Goal: Task Accomplishment & Management: Complete application form

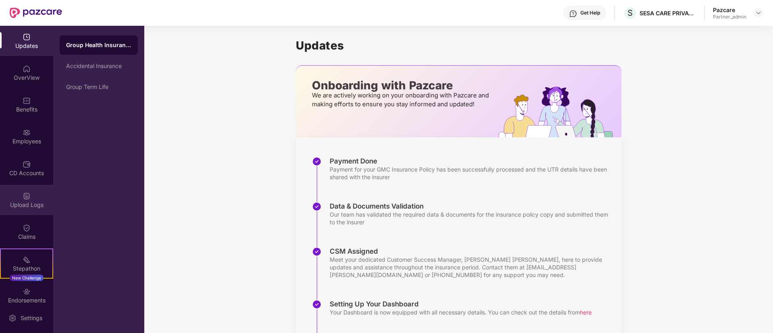
click at [26, 190] on div "Upload Logs" at bounding box center [26, 200] width 53 height 30
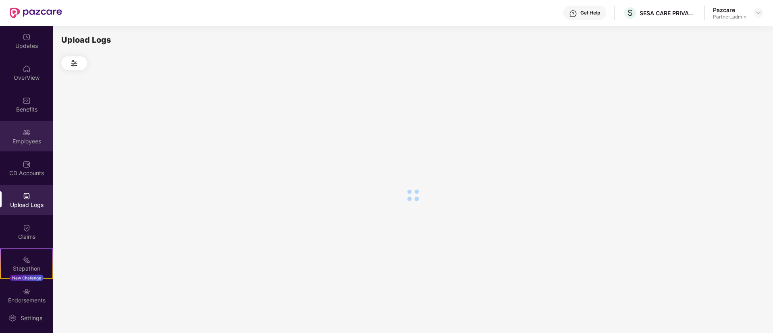
click at [25, 135] on img at bounding box center [27, 133] width 8 height 8
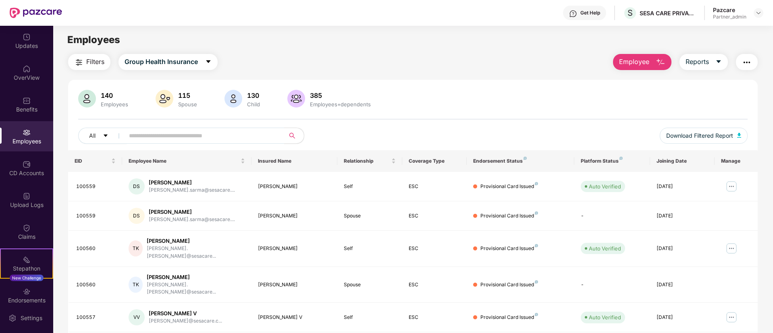
click at [626, 62] on span "Employee" at bounding box center [634, 62] width 30 height 10
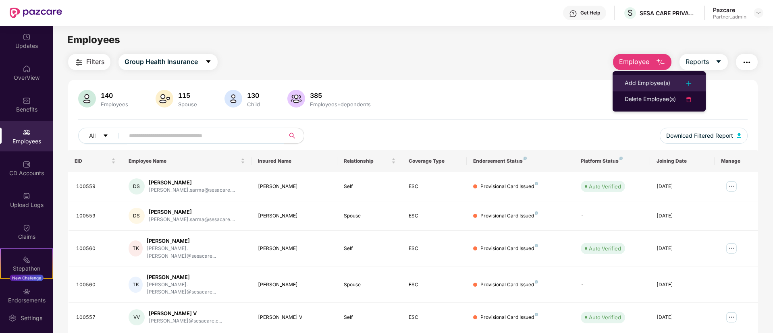
click at [629, 80] on div "Add Employee(s)" at bounding box center [648, 84] width 46 height 10
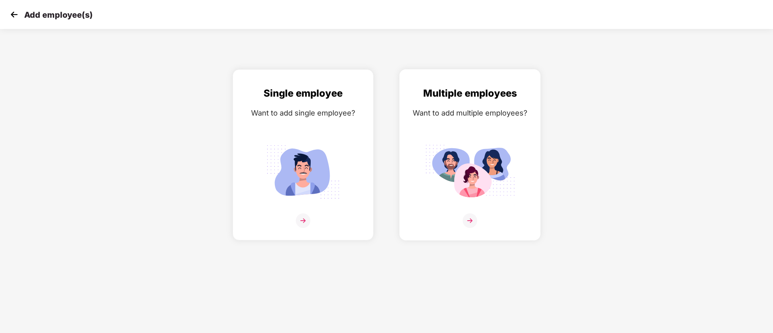
click at [450, 182] on img at bounding box center [470, 172] width 90 height 63
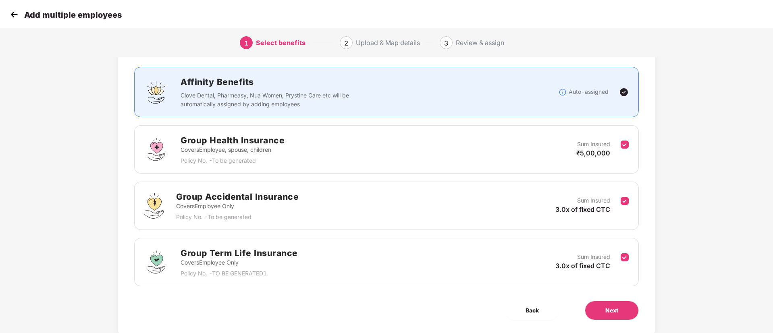
scroll to position [60, 0]
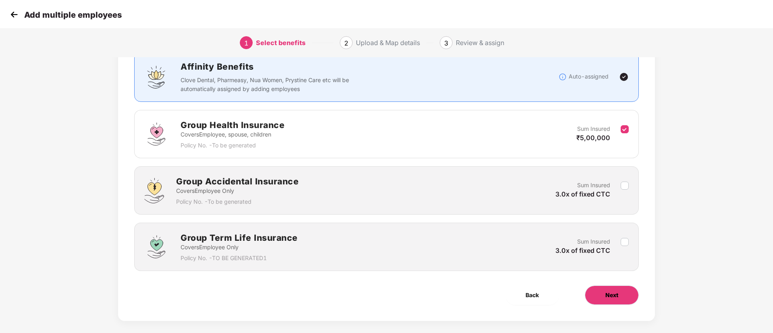
click at [616, 288] on button "Next" at bounding box center [612, 295] width 54 height 19
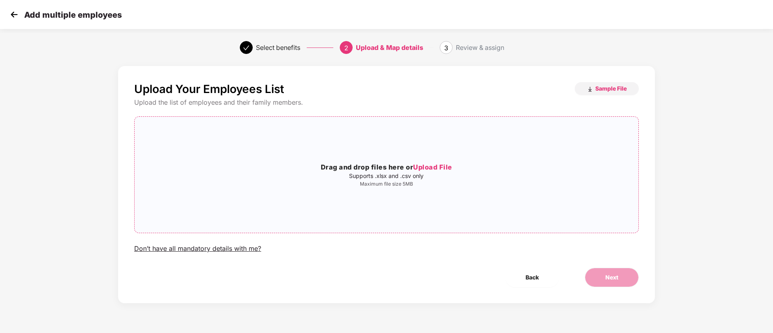
scroll to position [0, 0]
click at [525, 204] on div "Drag and drop files here or Upload File Supports .xlsx and .csv only Maximum fi…" at bounding box center [387, 174] width 504 height 103
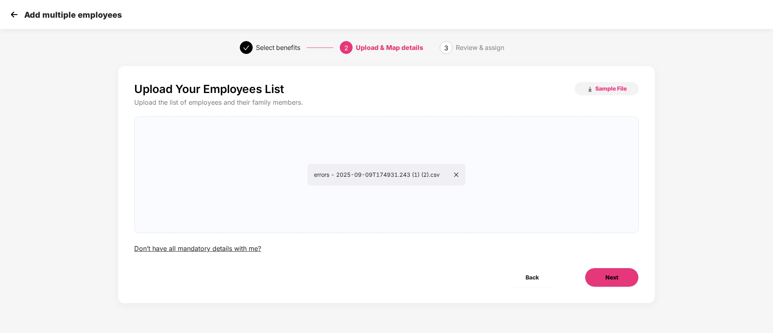
click at [601, 284] on button "Next" at bounding box center [612, 277] width 54 height 19
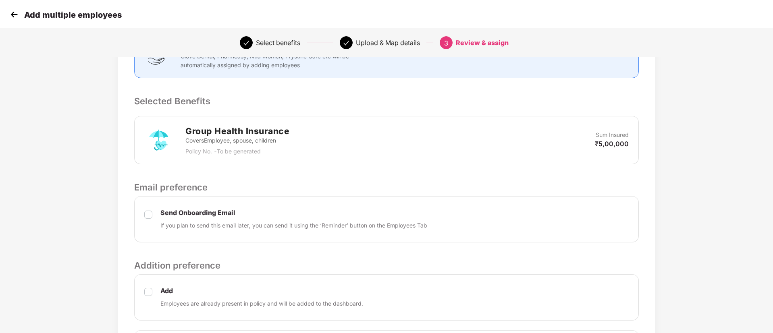
scroll to position [250, 0]
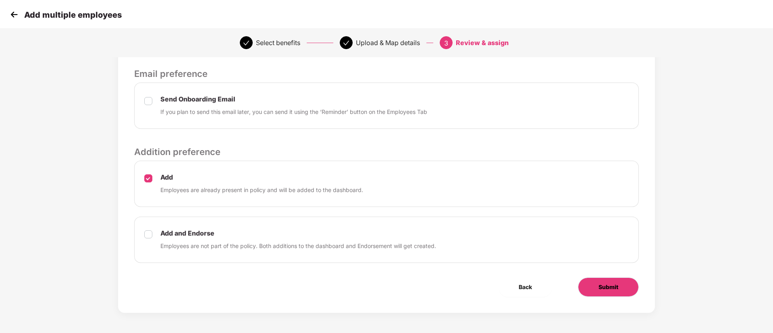
click at [607, 283] on span "Submit" at bounding box center [609, 287] width 20 height 9
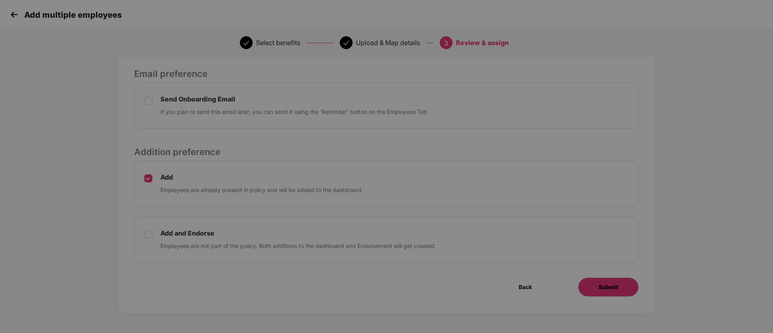
scroll to position [0, 0]
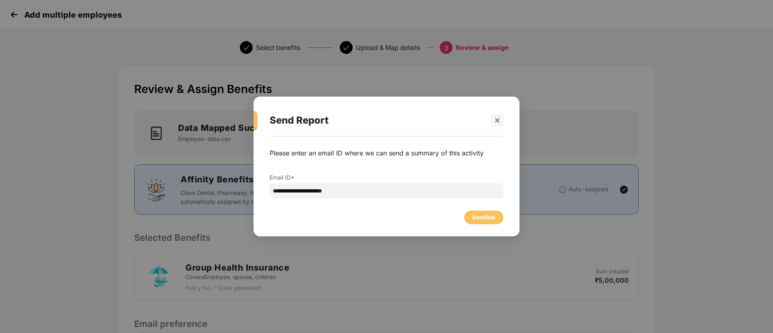
click at [474, 207] on div "Confirm" at bounding box center [387, 216] width 234 height 18
click at [482, 220] on div "Confirm" at bounding box center [484, 217] width 23 height 9
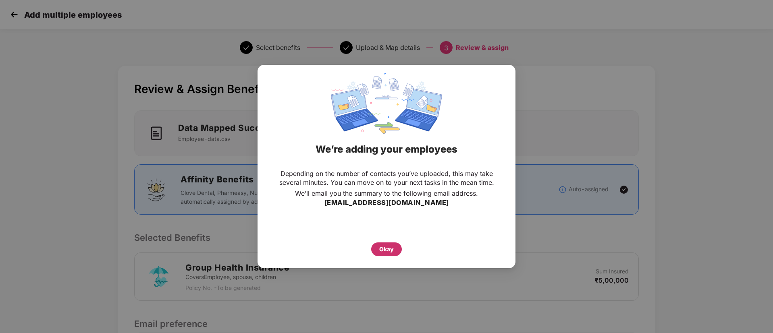
click at [398, 247] on div "Okay" at bounding box center [386, 250] width 31 height 14
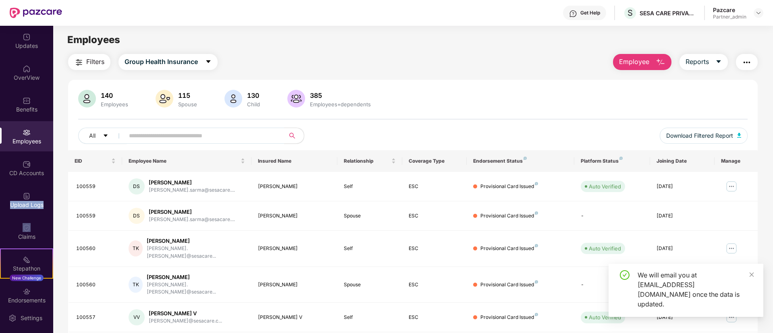
click at [6, 215] on div "Updates OverView Benefits Employees CD Accounts Upload Logs Claims Stepathon Ne…" at bounding box center [26, 164] width 53 height 277
click at [15, 200] on div "Upload Logs" at bounding box center [26, 200] width 53 height 30
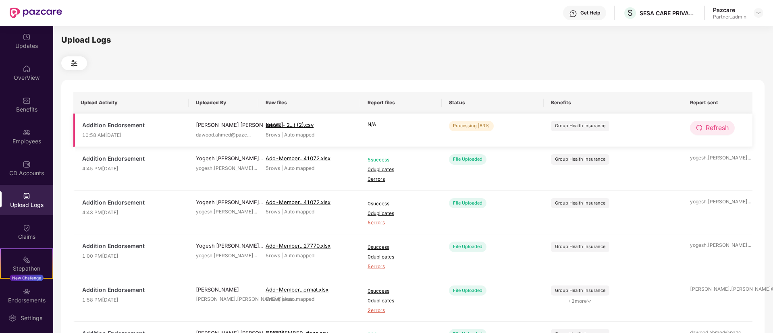
click at [721, 127] on span "Refresh" at bounding box center [717, 128] width 23 height 10
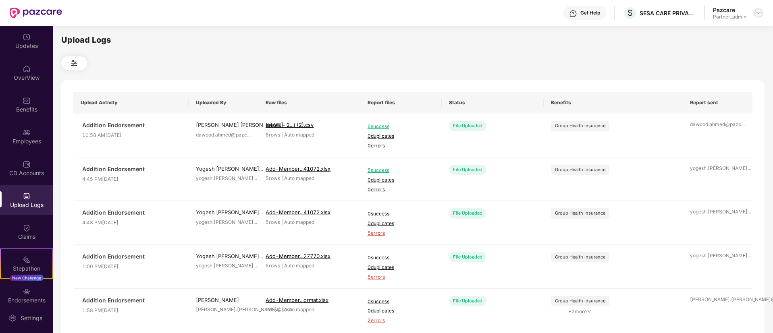
click at [759, 15] on img at bounding box center [759, 13] width 6 height 6
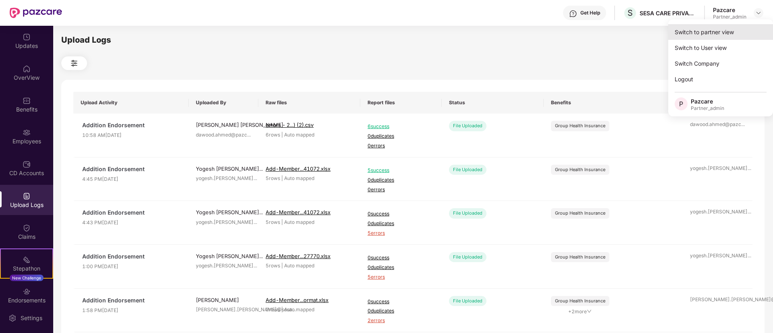
click at [726, 33] on div "Switch to partner view" at bounding box center [721, 32] width 105 height 16
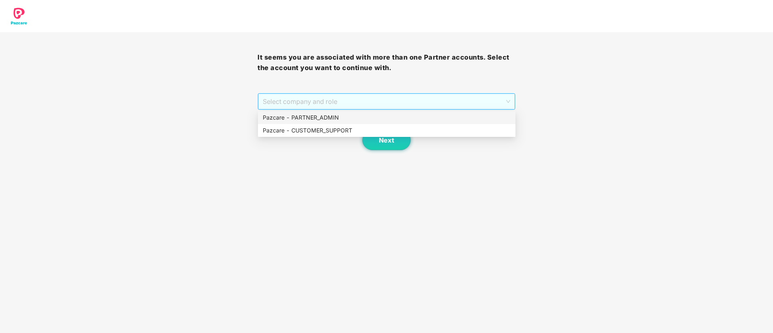
click at [326, 99] on span "Select company and role" at bounding box center [386, 101] width 247 height 15
click at [327, 118] on div "Pazcare - PARTNER_ADMIN" at bounding box center [387, 117] width 248 height 9
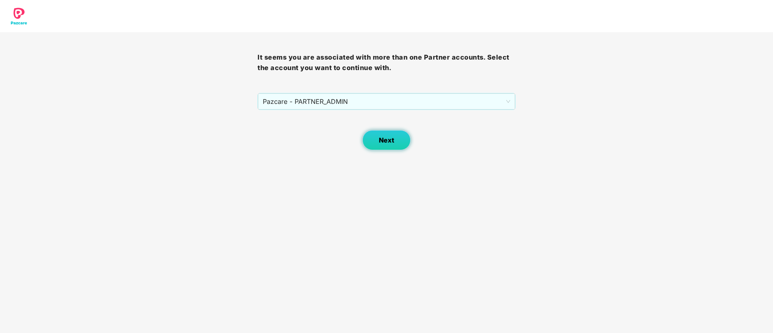
click at [387, 142] on span "Next" at bounding box center [386, 141] width 15 height 8
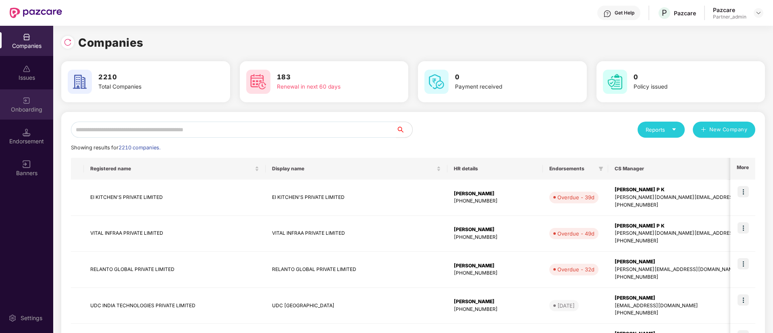
click at [25, 106] on div "Onboarding" at bounding box center [26, 110] width 53 height 8
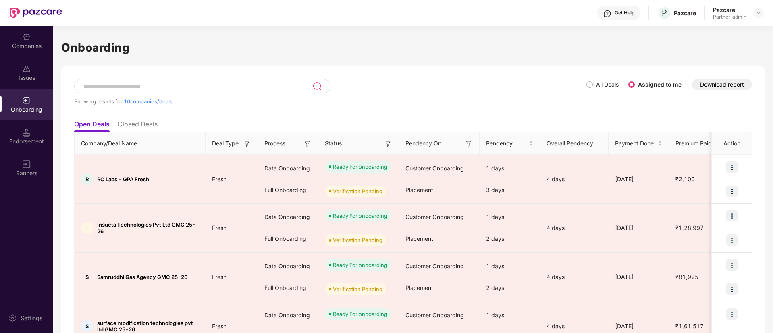
click at [389, 145] on img at bounding box center [388, 144] width 8 height 8
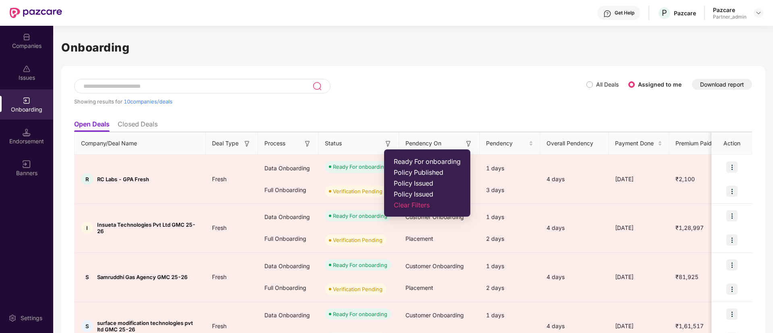
click at [404, 158] on span "Ready For onboarding" at bounding box center [427, 162] width 67 height 8
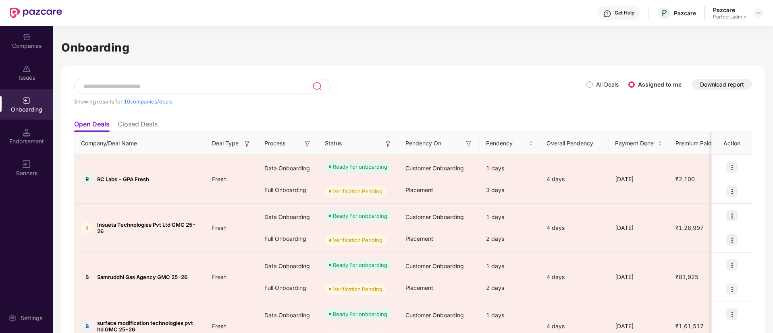
click at [304, 144] on img at bounding box center [308, 144] width 8 height 8
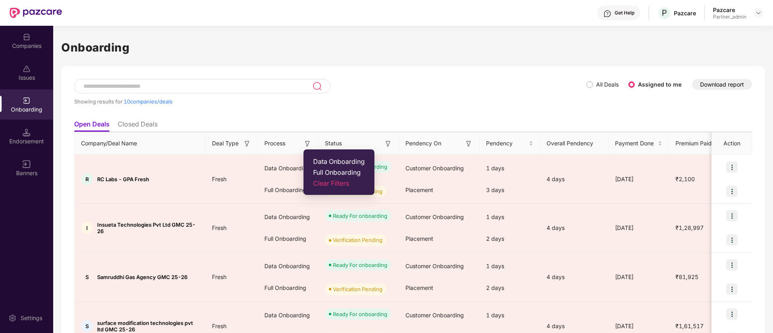
click at [326, 164] on span "Data Onboarding" at bounding box center [339, 162] width 52 height 8
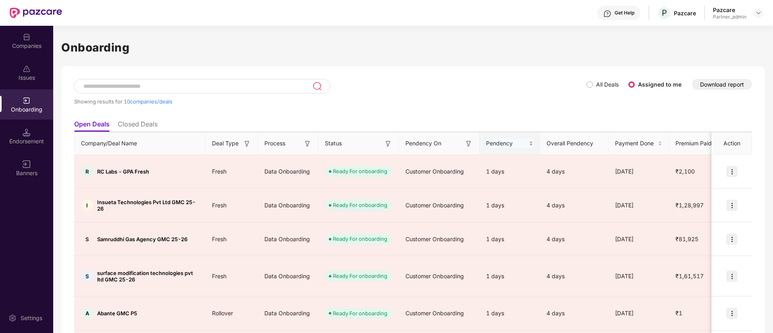
click at [532, 142] on div "Pendency" at bounding box center [509, 143] width 47 height 9
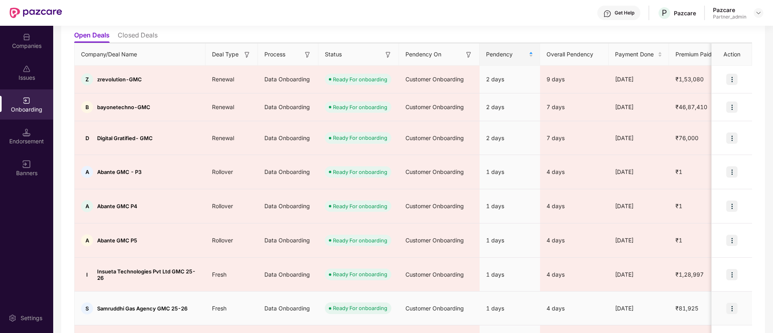
scroll to position [99, 0]
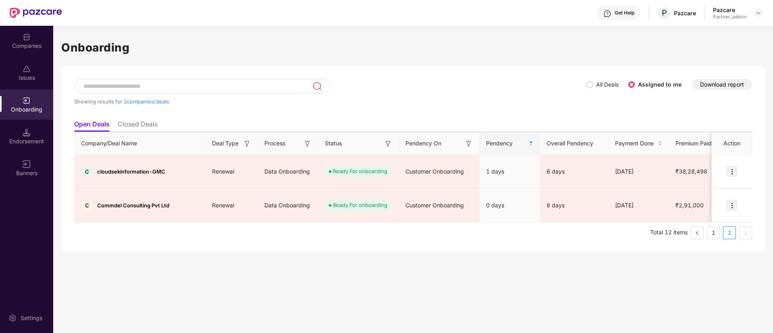
scroll to position [0, 0]
click at [715, 227] on link "1" at bounding box center [714, 233] width 12 height 12
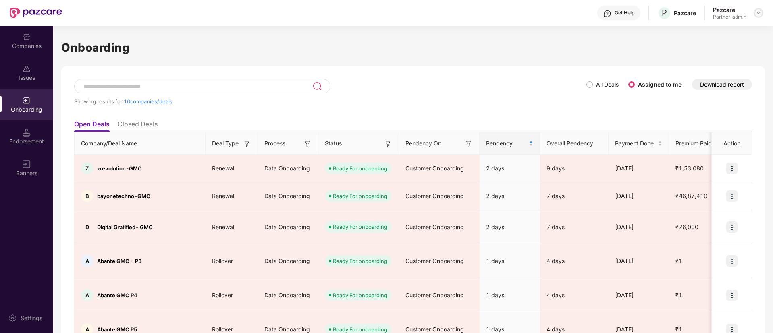
click at [759, 17] on div at bounding box center [759, 13] width 10 height 10
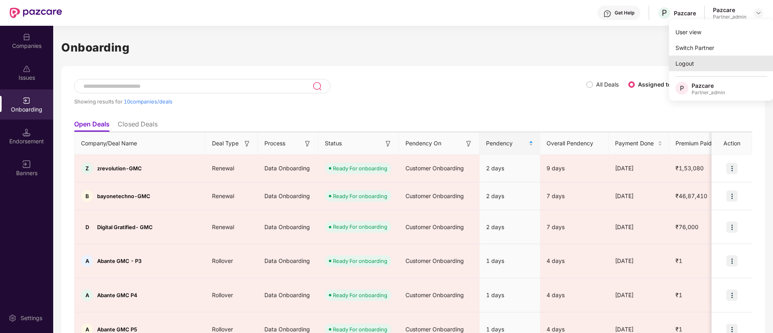
click at [695, 68] on div "Logout" at bounding box center [721, 64] width 105 height 16
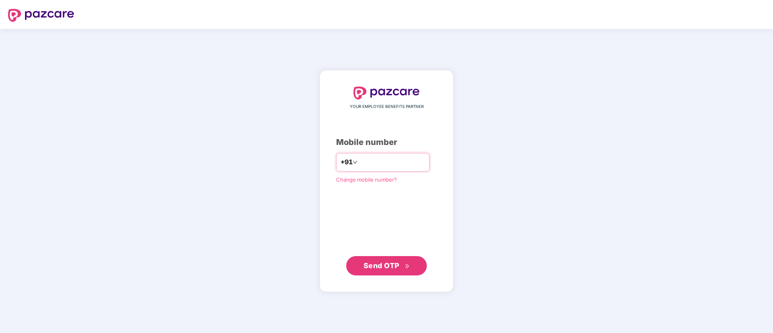
type input "**********"
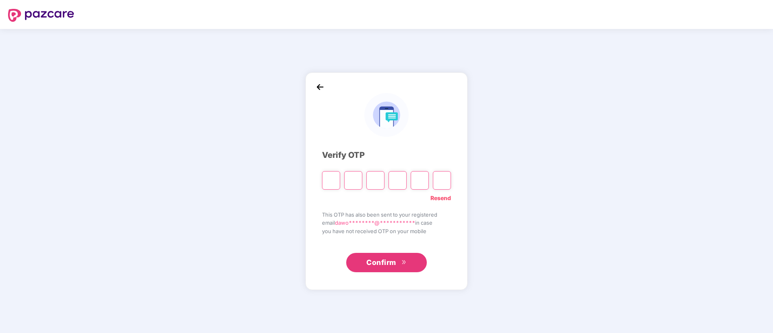
type input "*"
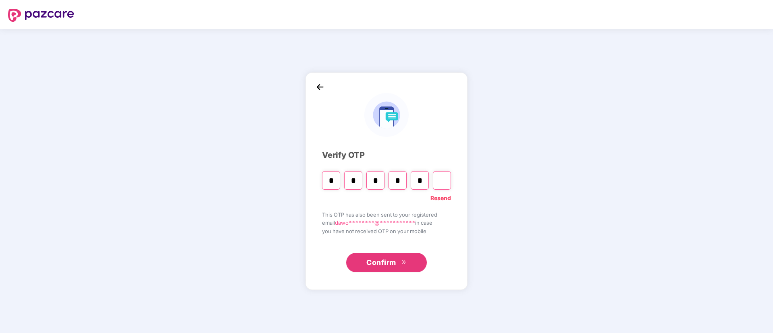
type input "*"
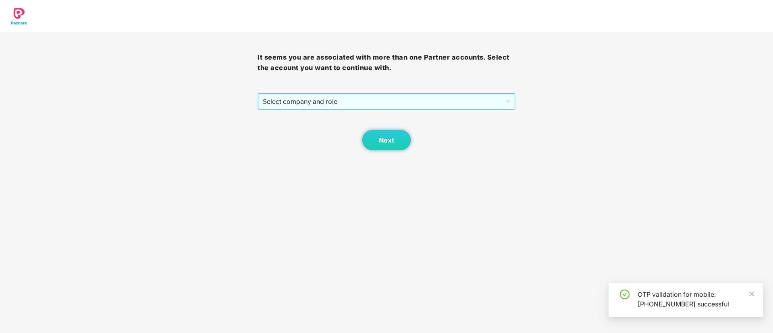
click at [318, 97] on span "Select company and role" at bounding box center [386, 101] width 247 height 15
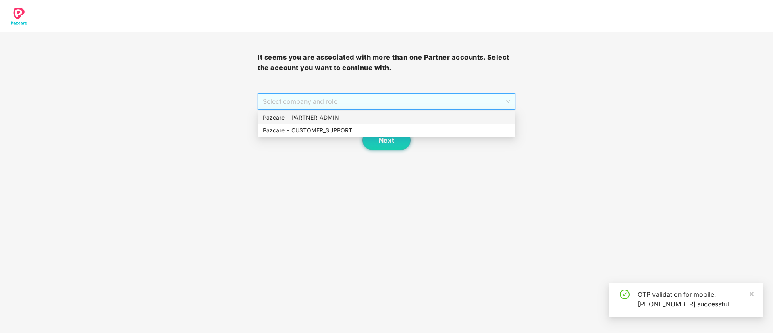
click at [324, 120] on div "Pazcare - PARTNER_ADMIN" at bounding box center [387, 117] width 248 height 9
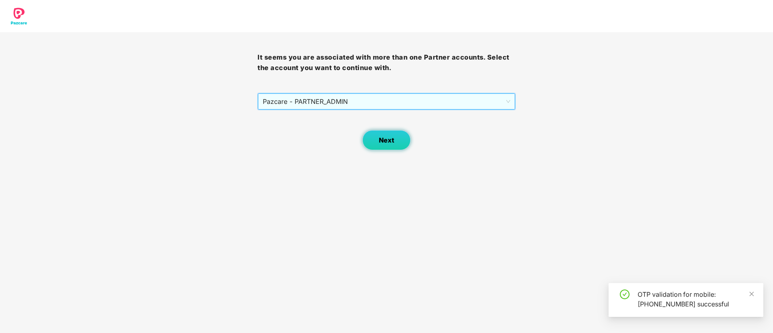
click at [389, 135] on button "Next" at bounding box center [387, 140] width 48 height 20
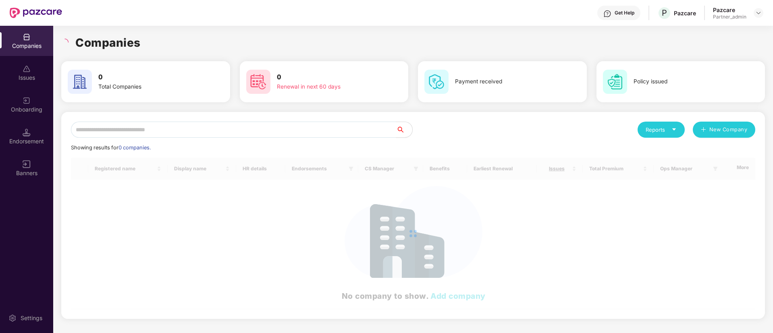
click at [20, 104] on div "Onboarding" at bounding box center [26, 105] width 53 height 30
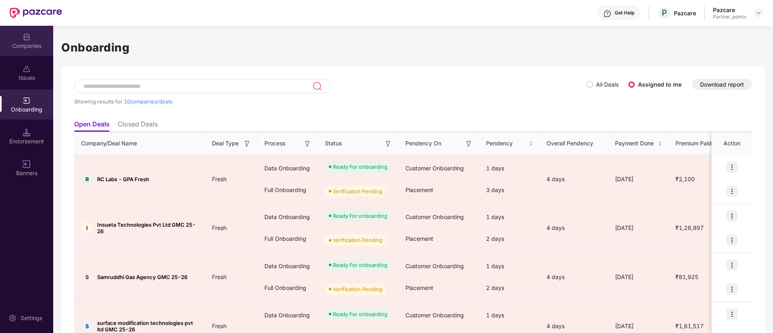
click at [35, 38] on div "Companies" at bounding box center [26, 41] width 53 height 30
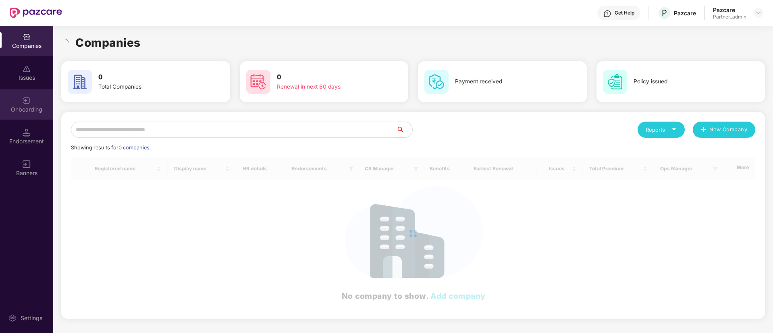
drag, startPoint x: 35, startPoint y: 89, endPoint x: 35, endPoint y: 96, distance: 6.9
click at [35, 96] on div "Onboarding" at bounding box center [26, 105] width 53 height 30
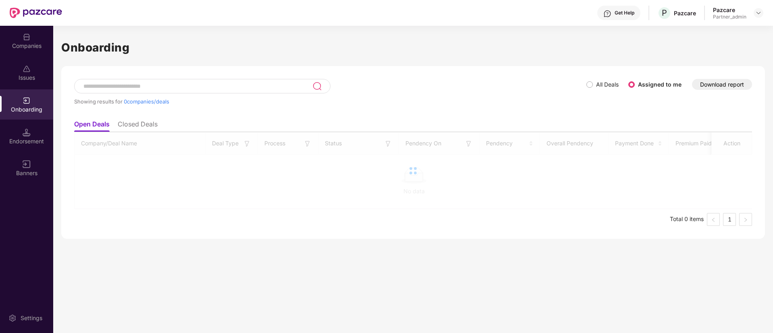
click at [33, 49] on div "Companies" at bounding box center [26, 46] width 53 height 8
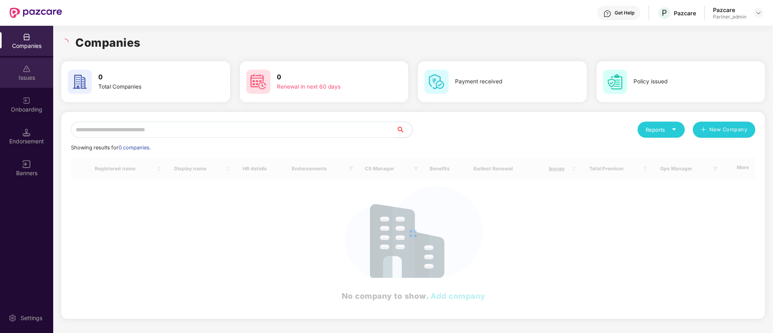
click at [34, 85] on div "Issues" at bounding box center [26, 73] width 53 height 30
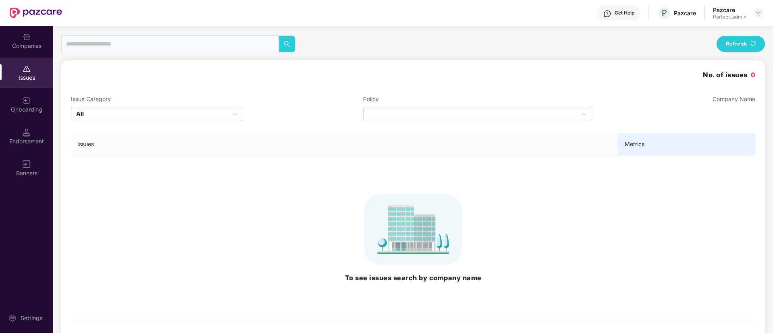
click at [35, 101] on div "Onboarding" at bounding box center [26, 105] width 53 height 30
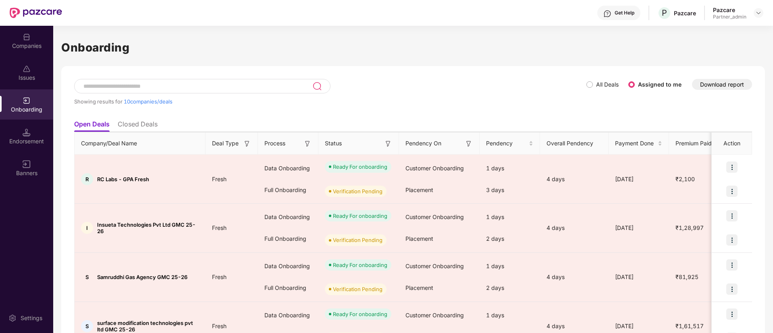
click at [308, 146] on img at bounding box center [308, 144] width 8 height 8
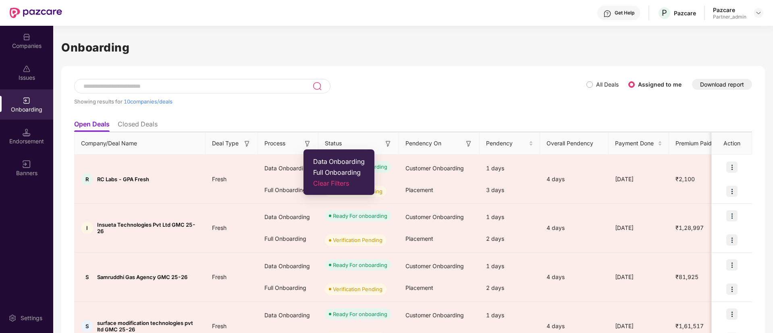
drag, startPoint x: 317, startPoint y: 155, endPoint x: 320, endPoint y: 161, distance: 7.0
click at [317, 156] on ul "Data Onboarding Full Onboarding Clear Filters" at bounding box center [339, 173] width 71 height 46
click at [320, 162] on span "Data Onboarding" at bounding box center [339, 162] width 52 height 8
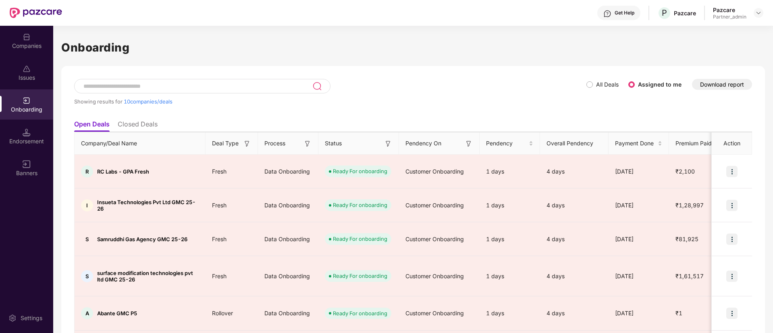
click at [383, 148] on div "Status" at bounding box center [358, 143] width 67 height 9
click at [396, 140] on th "Status" at bounding box center [359, 144] width 81 height 22
click at [388, 141] on img at bounding box center [388, 144] width 8 height 8
click at [533, 144] on div "Pendency" at bounding box center [509, 143] width 47 height 9
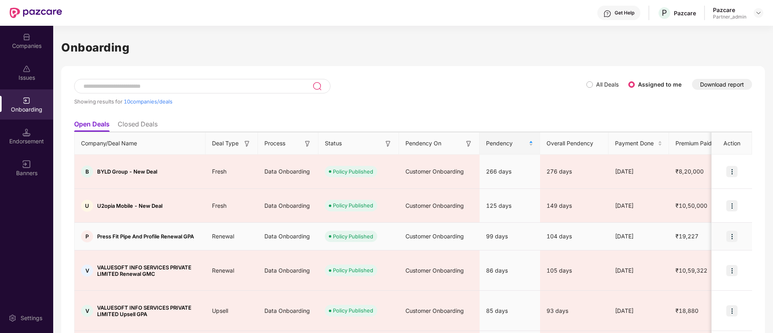
scroll to position [109, 0]
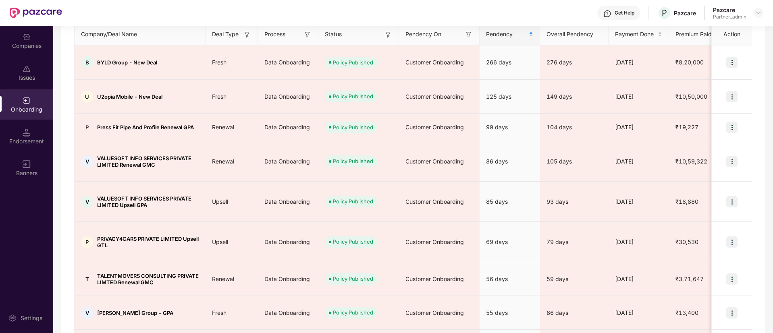
click at [388, 35] on img at bounding box center [388, 35] width 8 height 8
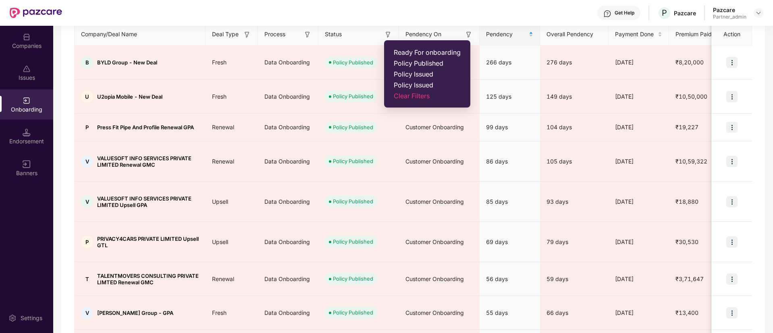
click at [396, 54] on span "Ready For onboarding" at bounding box center [427, 52] width 67 height 8
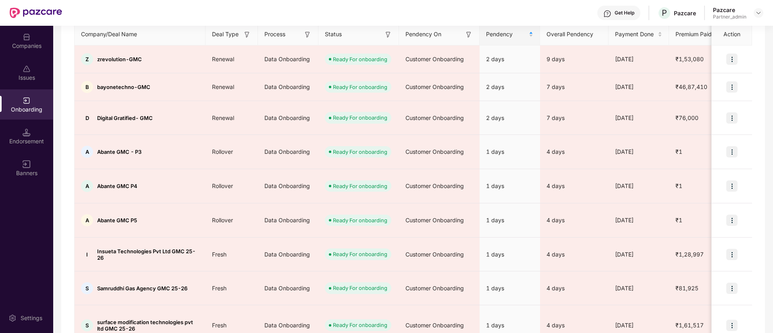
scroll to position [99, 0]
